Goal: Check status

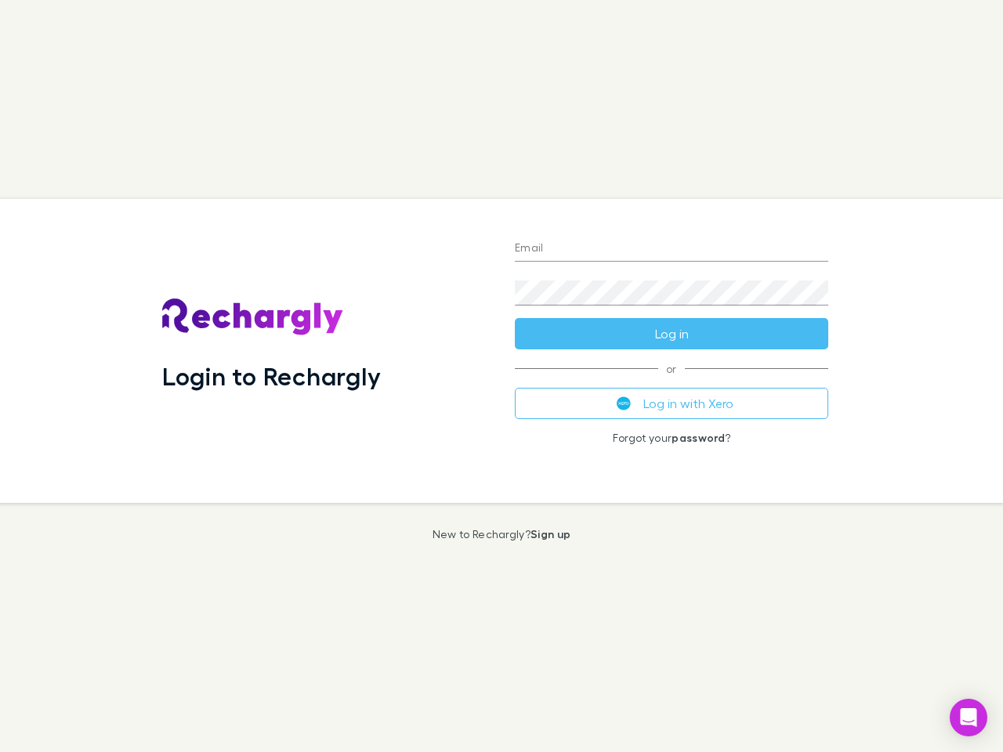
click at [501, 376] on div "Login to Rechargly" at bounding box center [326, 351] width 353 height 304
click at [671, 249] on input "Email" at bounding box center [671, 249] width 313 height 25
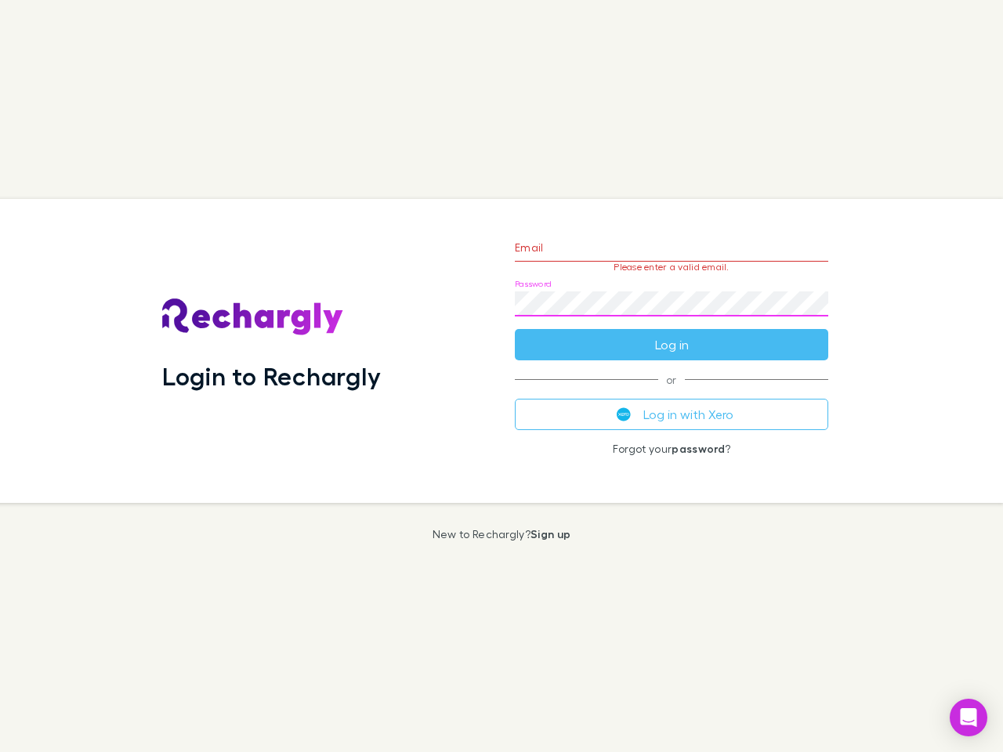
click at [671, 334] on form "Email Please enter a valid email. Password Log in" at bounding box center [671, 292] width 313 height 136
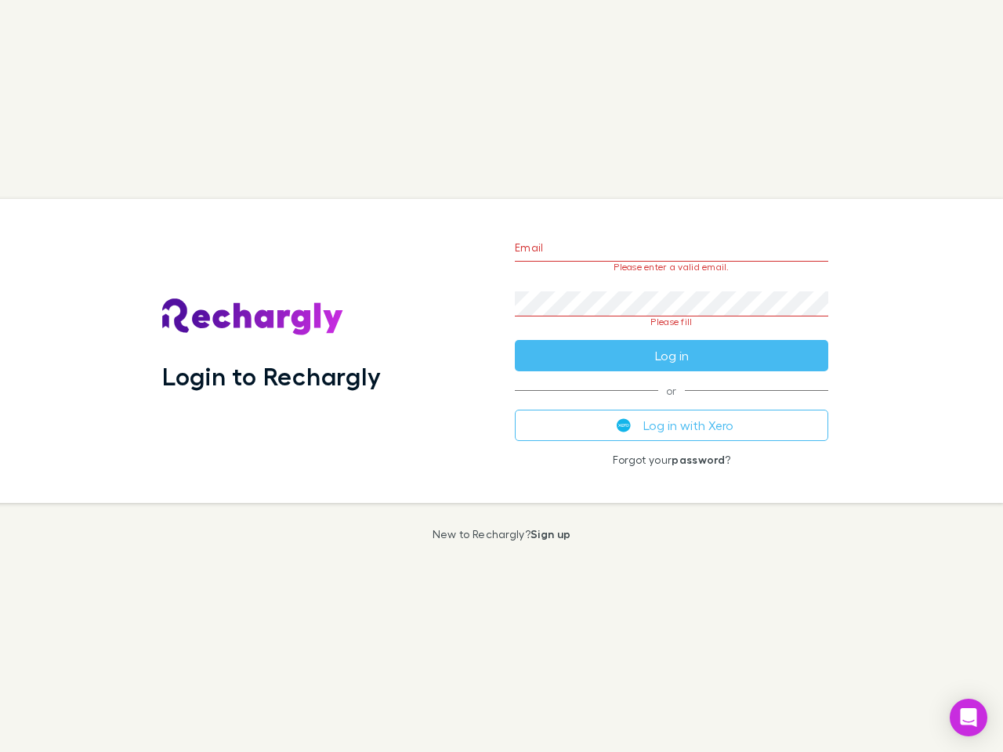
click at [671, 403] on div "Email Please enter a valid email. Password Please fill Log in or Log in with Xe…" at bounding box center [671, 351] width 338 height 304
click at [968, 718] on icon "Open Intercom Messenger" at bounding box center [968, 717] width 16 height 19
